Goal: Task Accomplishment & Management: Complete application form

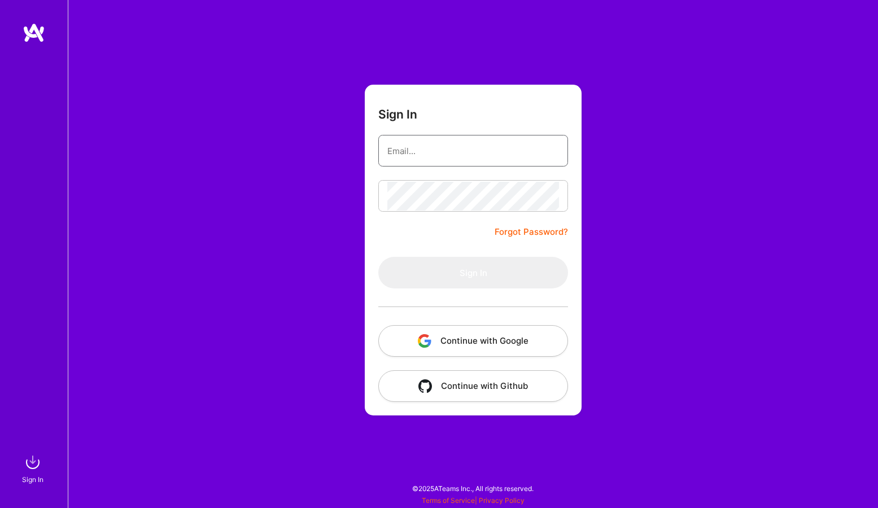
click at [436, 151] on input "email" at bounding box center [473, 151] width 172 height 29
type input "[EMAIL_ADDRESS][DOMAIN_NAME]"
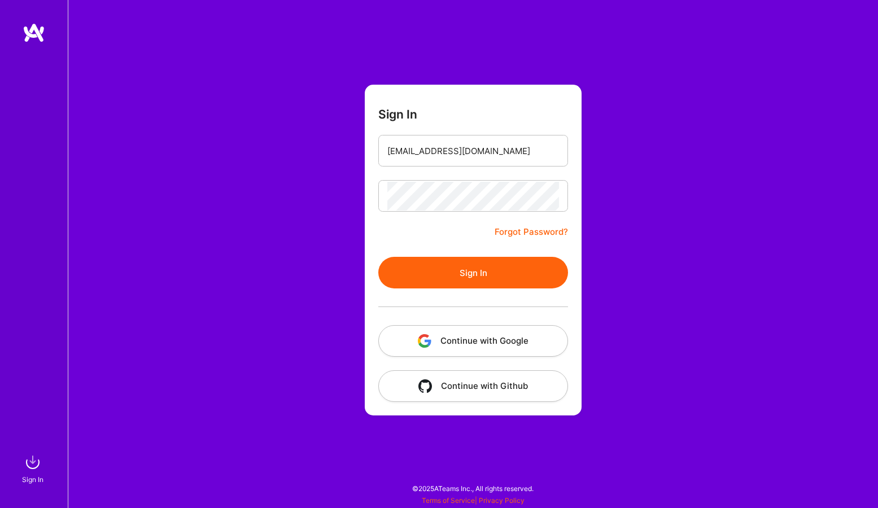
click at [467, 262] on button "Sign In" at bounding box center [473, 273] width 190 height 32
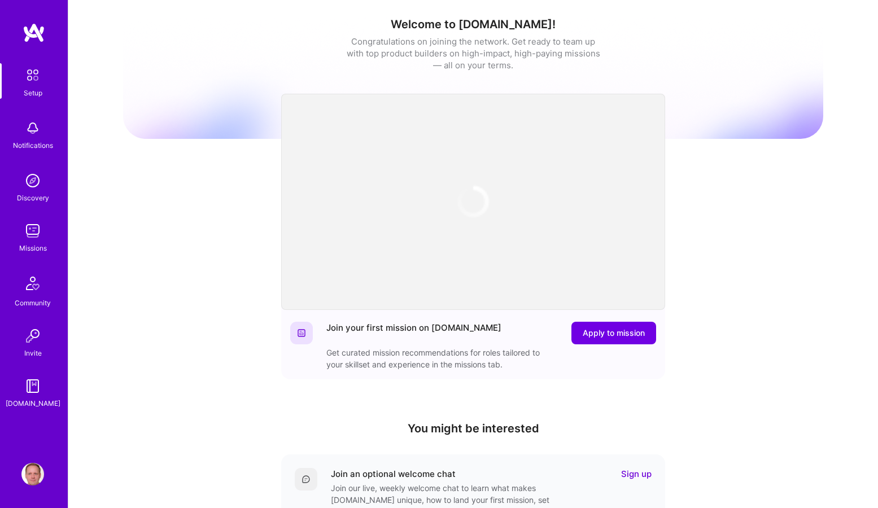
click at [34, 235] on img at bounding box center [32, 231] width 23 height 23
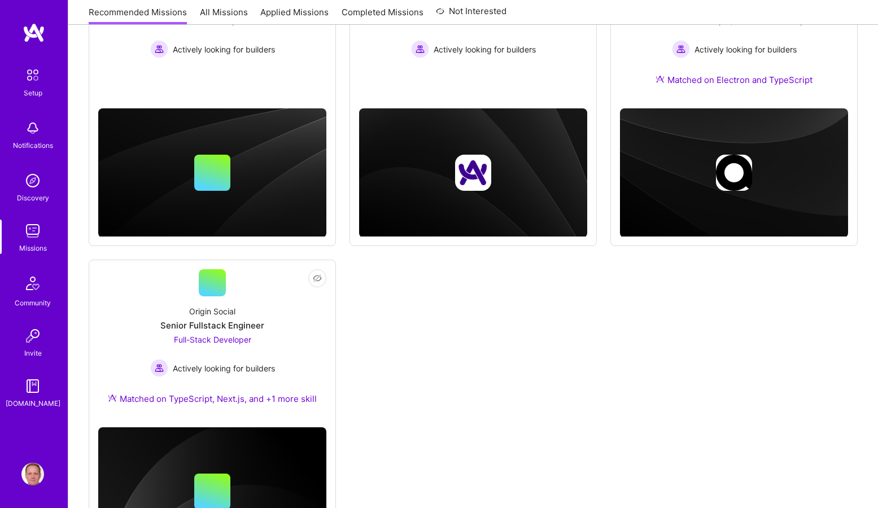
scroll to position [334, 0]
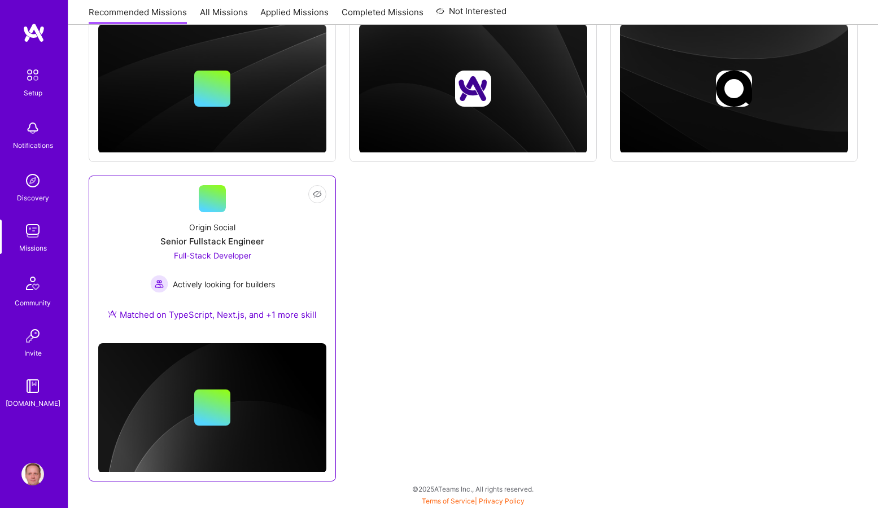
click at [222, 219] on div "Origin Social Senior Fullstack Engineer Full-Stack Developer Actively looking f…" at bounding box center [212, 273] width 228 height 122
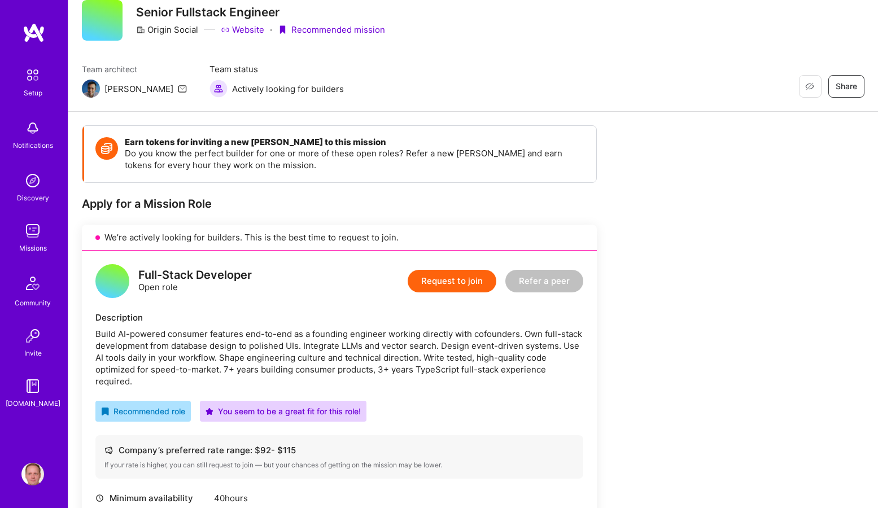
scroll to position [11, 0]
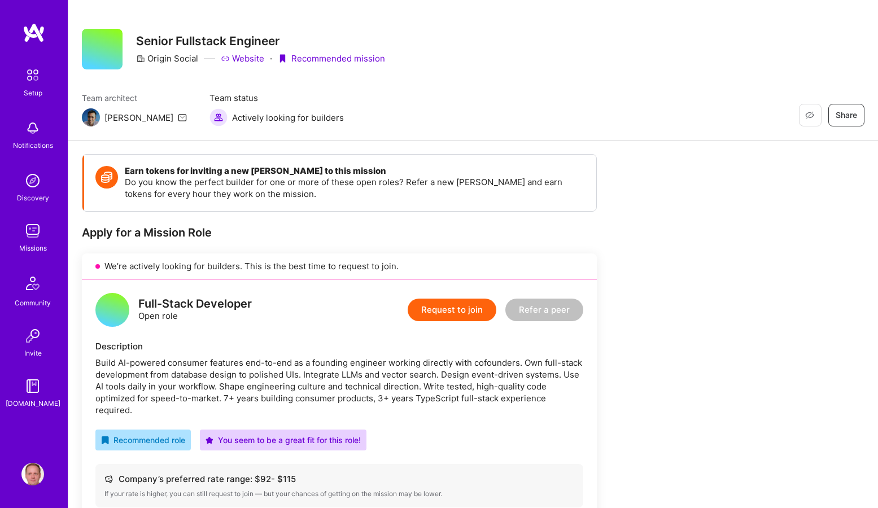
click at [448, 309] on button "Request to join" at bounding box center [452, 310] width 89 height 23
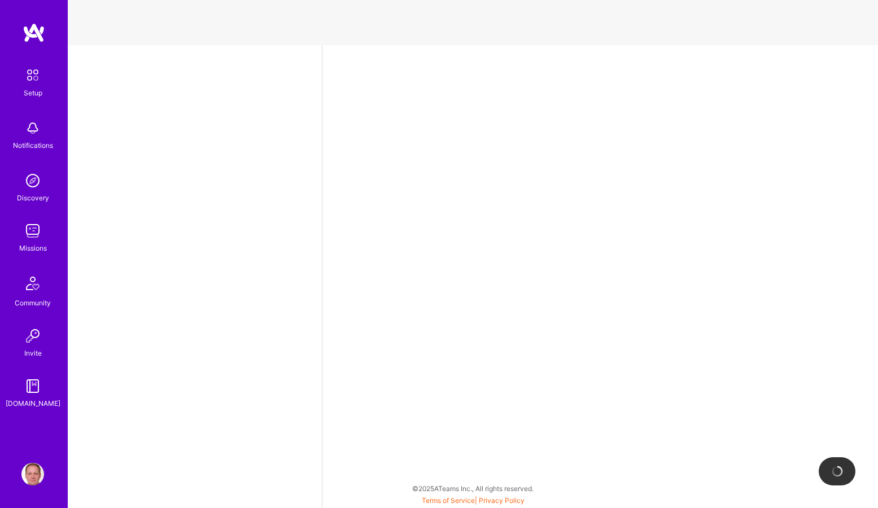
select select "DE"
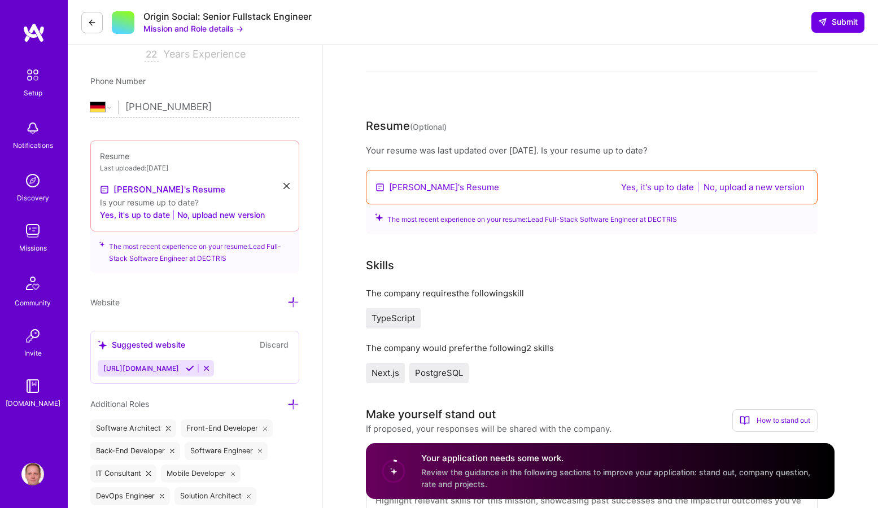
scroll to position [171, 0]
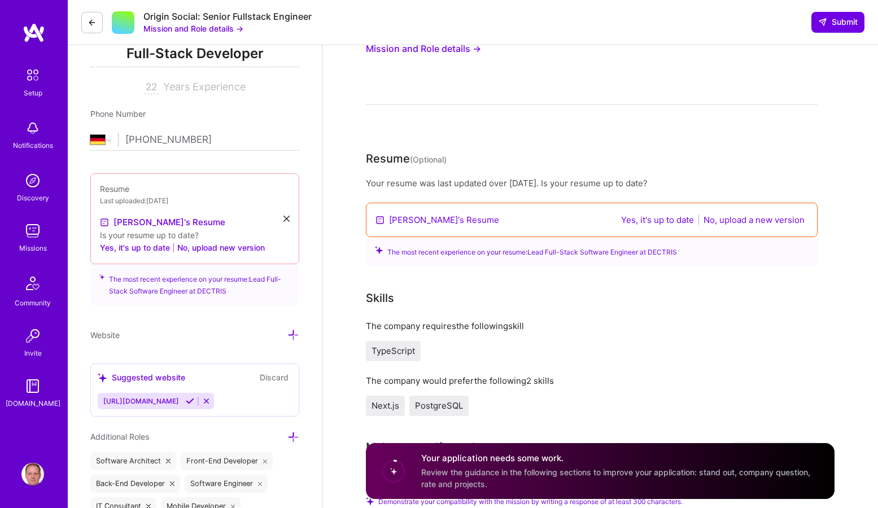
click at [413, 219] on link "[PERSON_NAME]'s Resume" at bounding box center [444, 220] width 110 height 12
click at [637, 220] on button "Yes, it's up to date" at bounding box center [658, 219] width 80 height 13
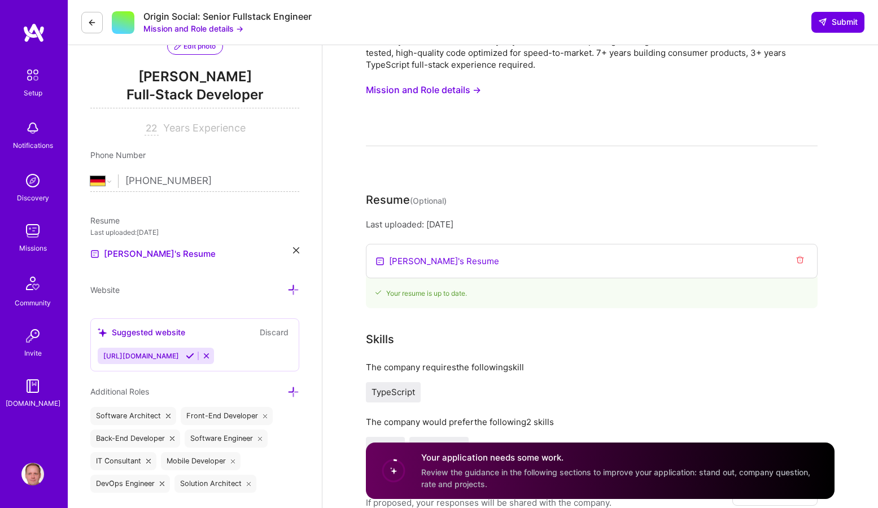
scroll to position [0, 0]
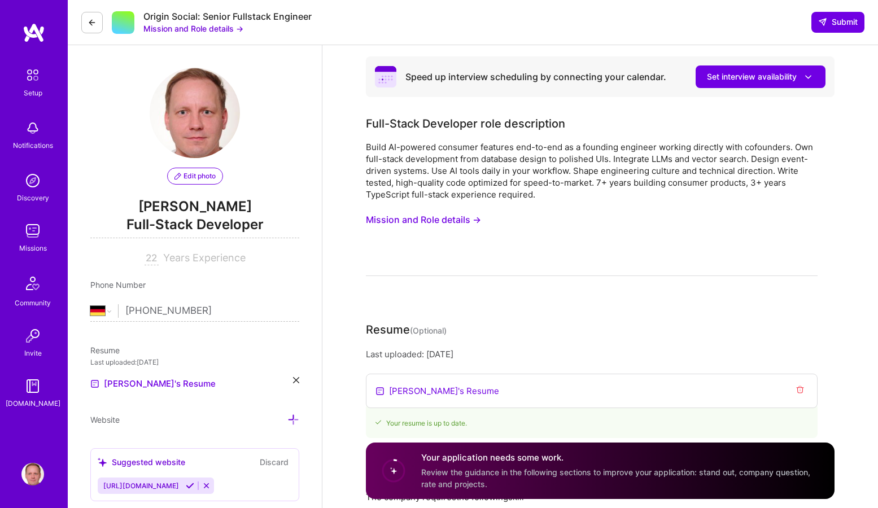
click at [87, 22] on button at bounding box center [91, 22] width 21 height 21
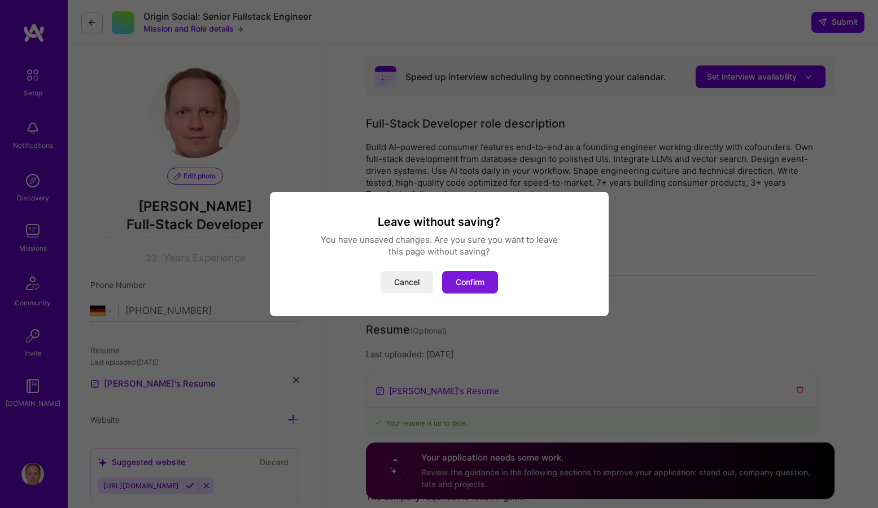
click at [455, 277] on button "Confirm" at bounding box center [470, 282] width 56 height 23
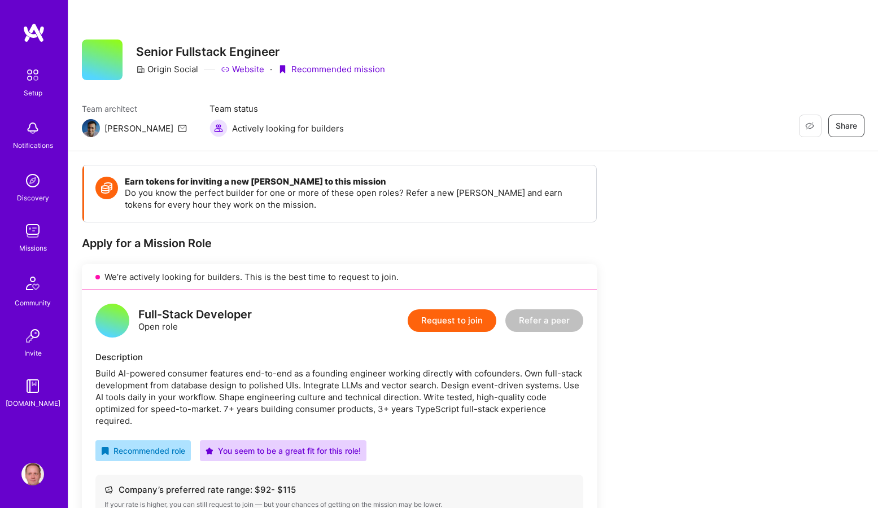
click at [32, 239] on img at bounding box center [32, 231] width 23 height 23
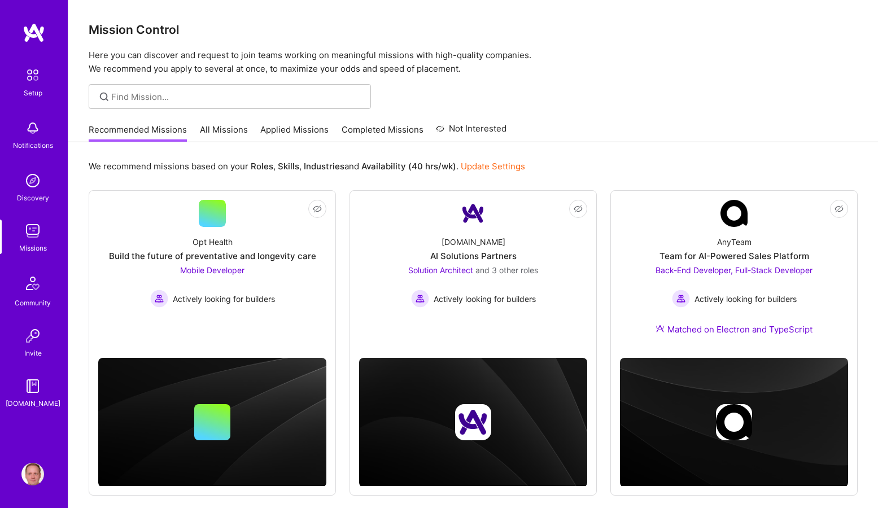
click at [288, 122] on div "Recommended Missions All Missions Applied Missions Completed Missions Not Inter…" at bounding box center [298, 129] width 418 height 24
click at [290, 132] on link "Applied Missions" at bounding box center [294, 133] width 68 height 19
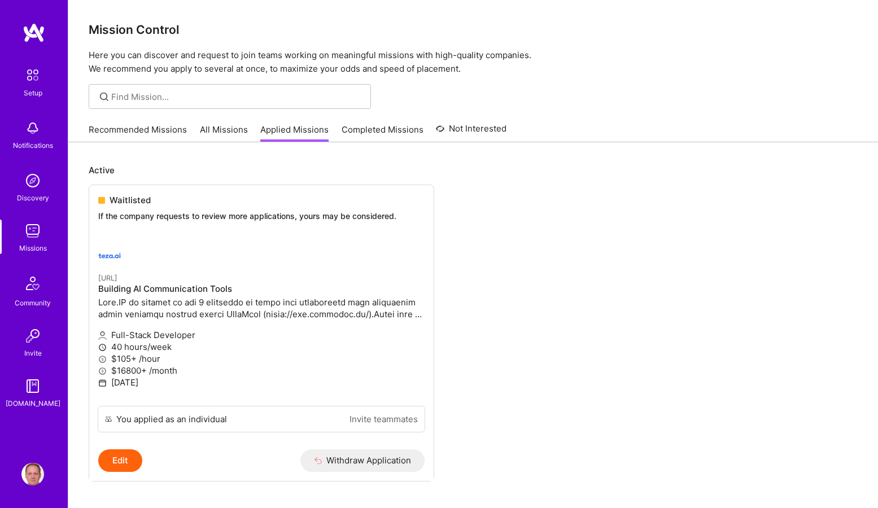
click at [220, 131] on link "All Missions" at bounding box center [224, 133] width 48 height 19
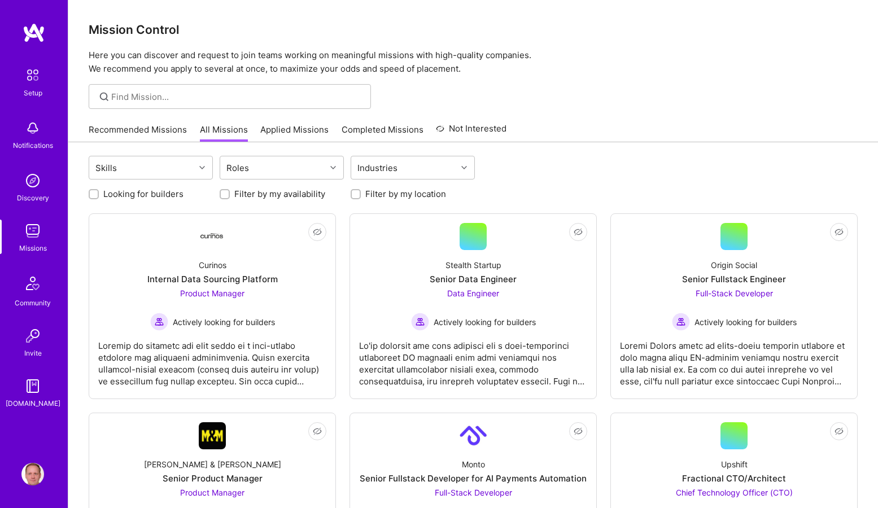
click at [158, 195] on label "Looking for builders" at bounding box center [143, 194] width 80 height 12
click at [99, 195] on input "Looking for builders" at bounding box center [95, 195] width 8 height 8
checkbox input "true"
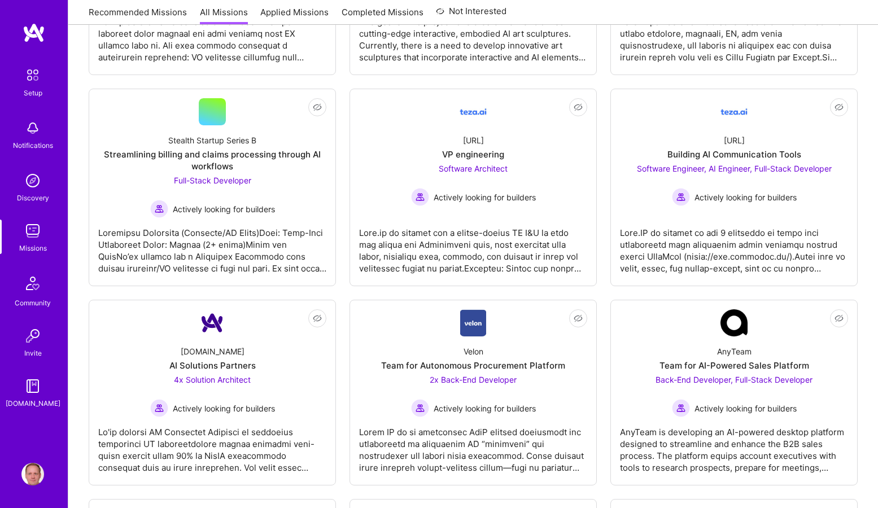
scroll to position [752, 0]
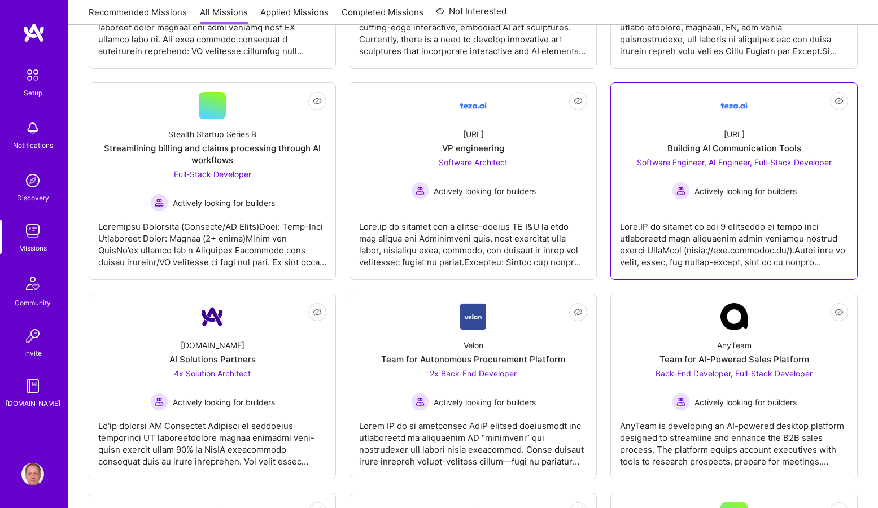
click at [676, 223] on div at bounding box center [734, 240] width 228 height 56
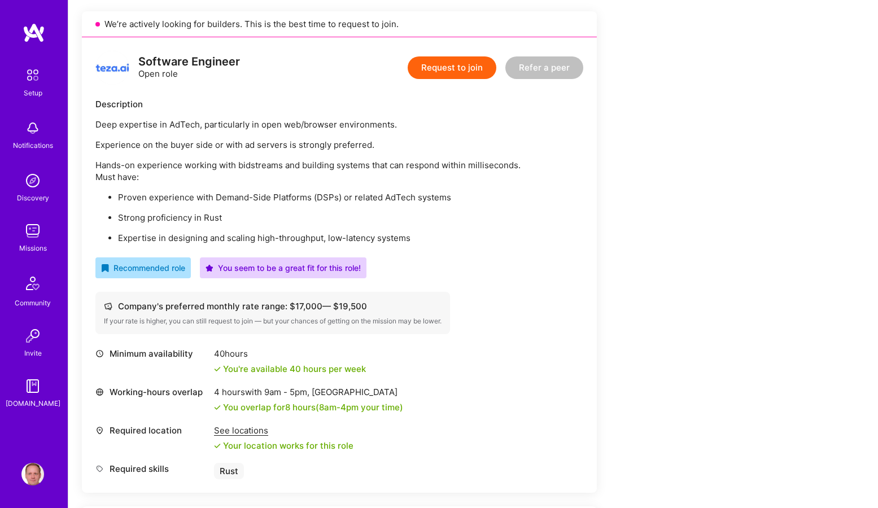
scroll to position [239, 0]
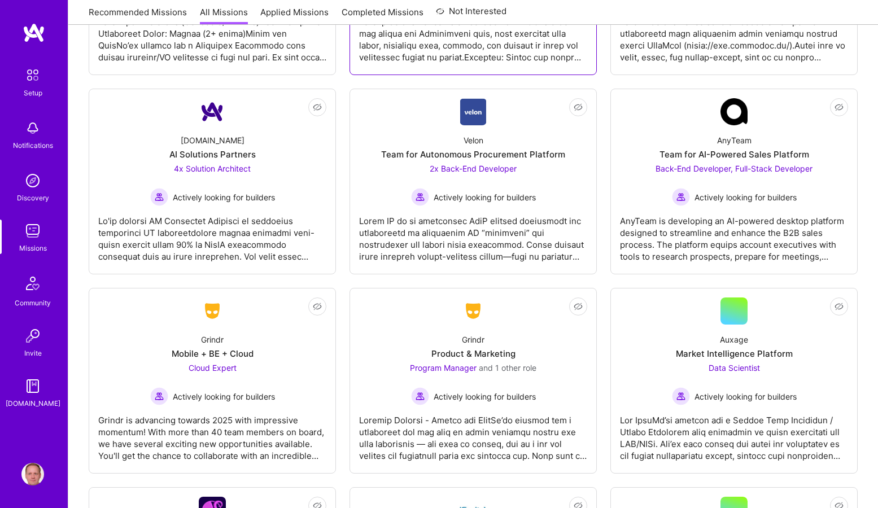
scroll to position [993, 0]
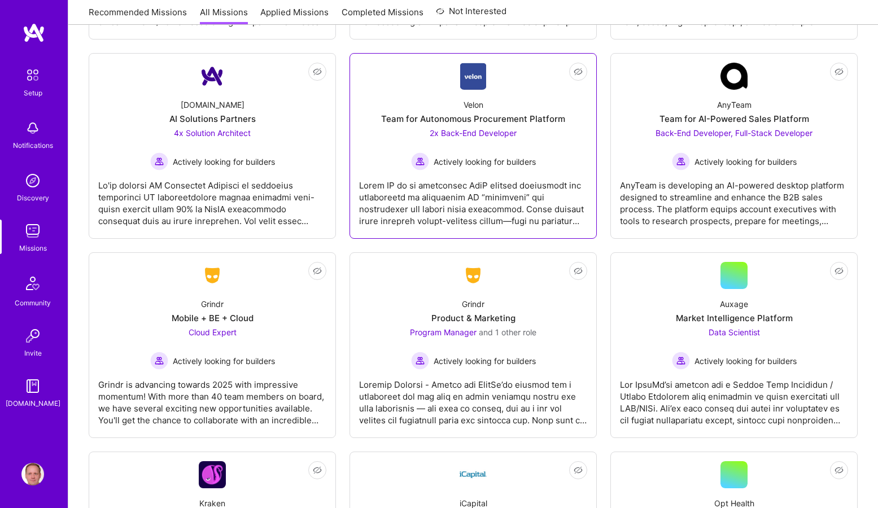
click at [439, 199] on div at bounding box center [473, 198] width 228 height 56
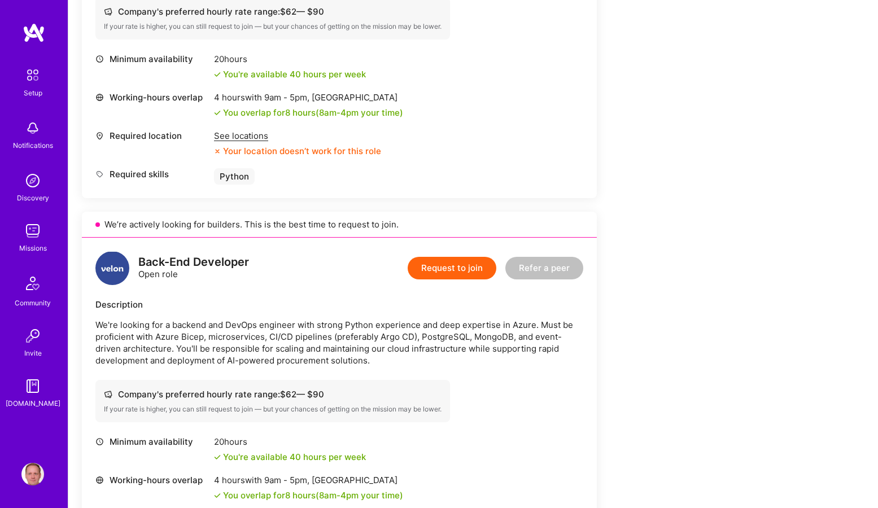
scroll to position [481, 0]
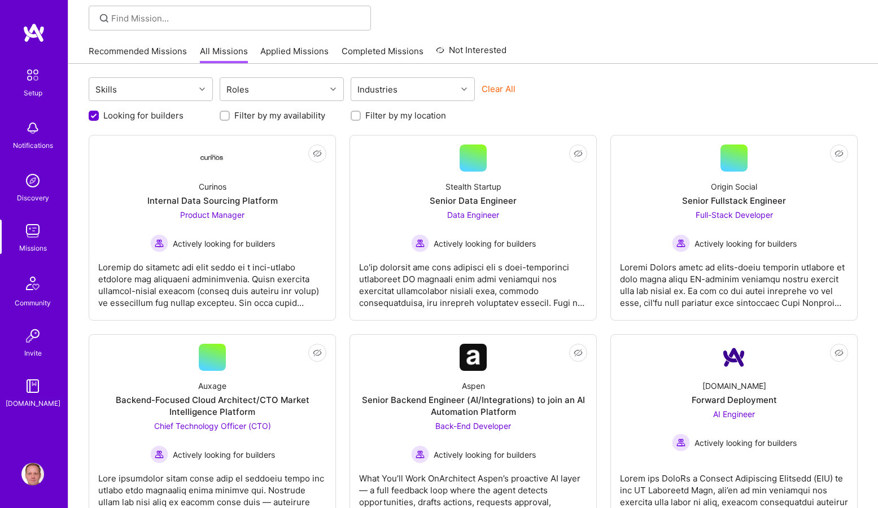
scroll to position [138, 0]
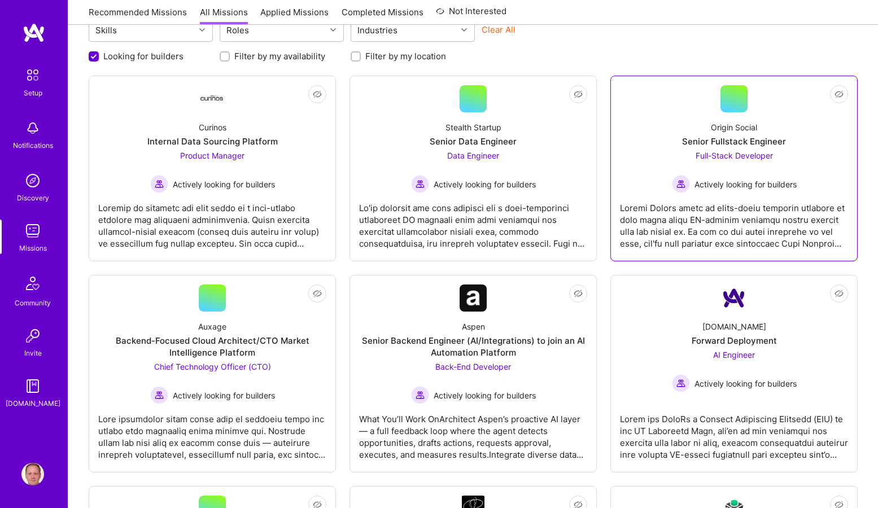
click at [641, 141] on div "Origin Social Senior Fullstack Engineer Full-Stack Developer Actively looking f…" at bounding box center [734, 152] width 228 height 81
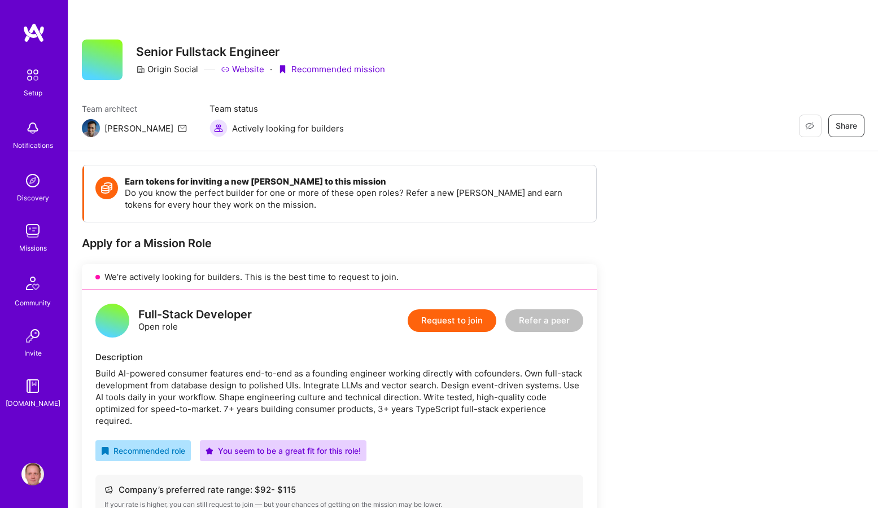
click at [244, 67] on link "Website" at bounding box center [242, 69] width 43 height 12
